Goal: Find specific page/section: Find specific page/section

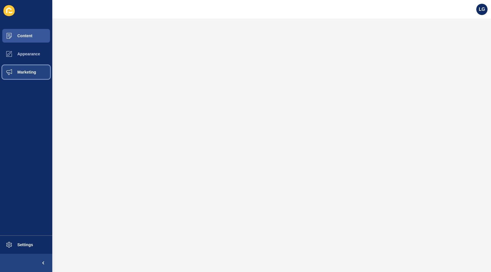
click at [19, 71] on span "Marketing" at bounding box center [17, 72] width 37 height 5
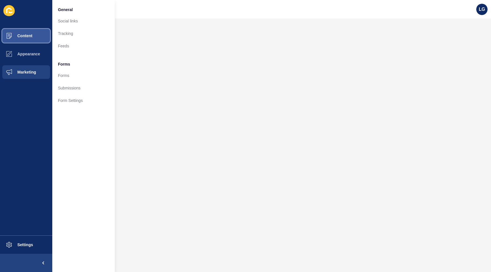
click at [37, 34] on button "Content" at bounding box center [26, 36] width 52 height 18
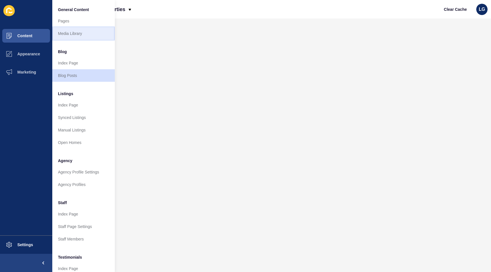
click at [77, 34] on link "Media Library" at bounding box center [83, 33] width 63 height 13
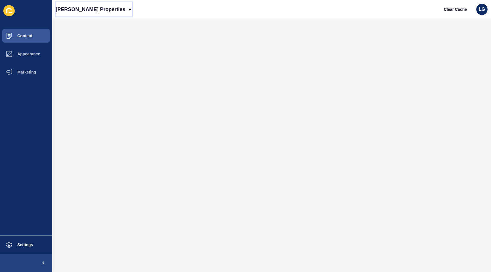
click at [92, 4] on p "[PERSON_NAME] Properties" at bounding box center [91, 9] width 70 height 14
click at [90, 24] on link "Novak Properties (New)" at bounding box center [81, 24] width 51 height 13
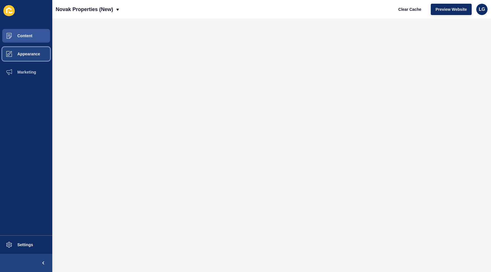
click at [30, 53] on span "Appearance" at bounding box center [19, 54] width 41 height 5
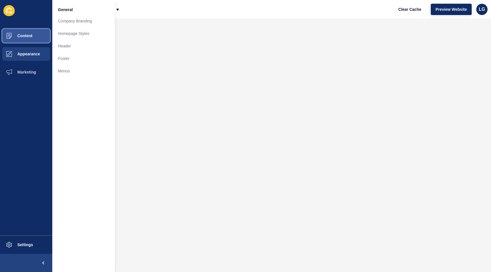
click at [31, 40] on button "Content" at bounding box center [26, 36] width 52 height 18
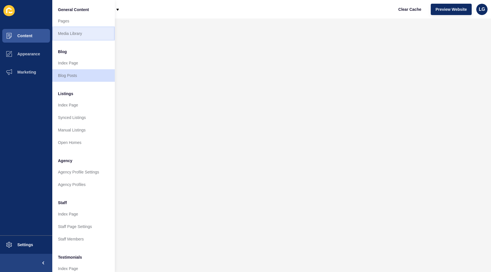
click at [78, 32] on link "Media Library" at bounding box center [83, 33] width 63 height 13
